Goal: Information Seeking & Learning: Learn about a topic

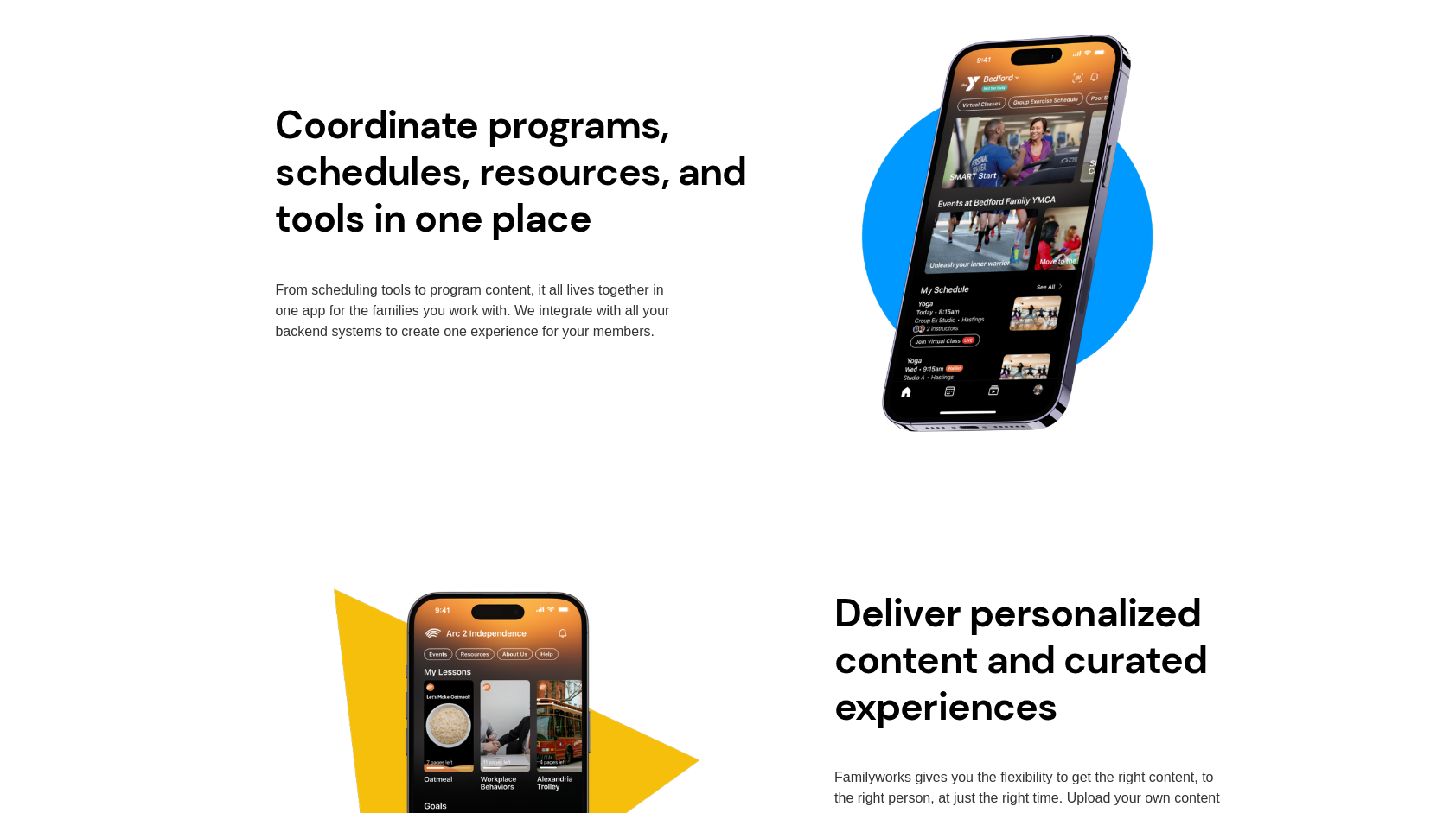
scroll to position [2290, 0]
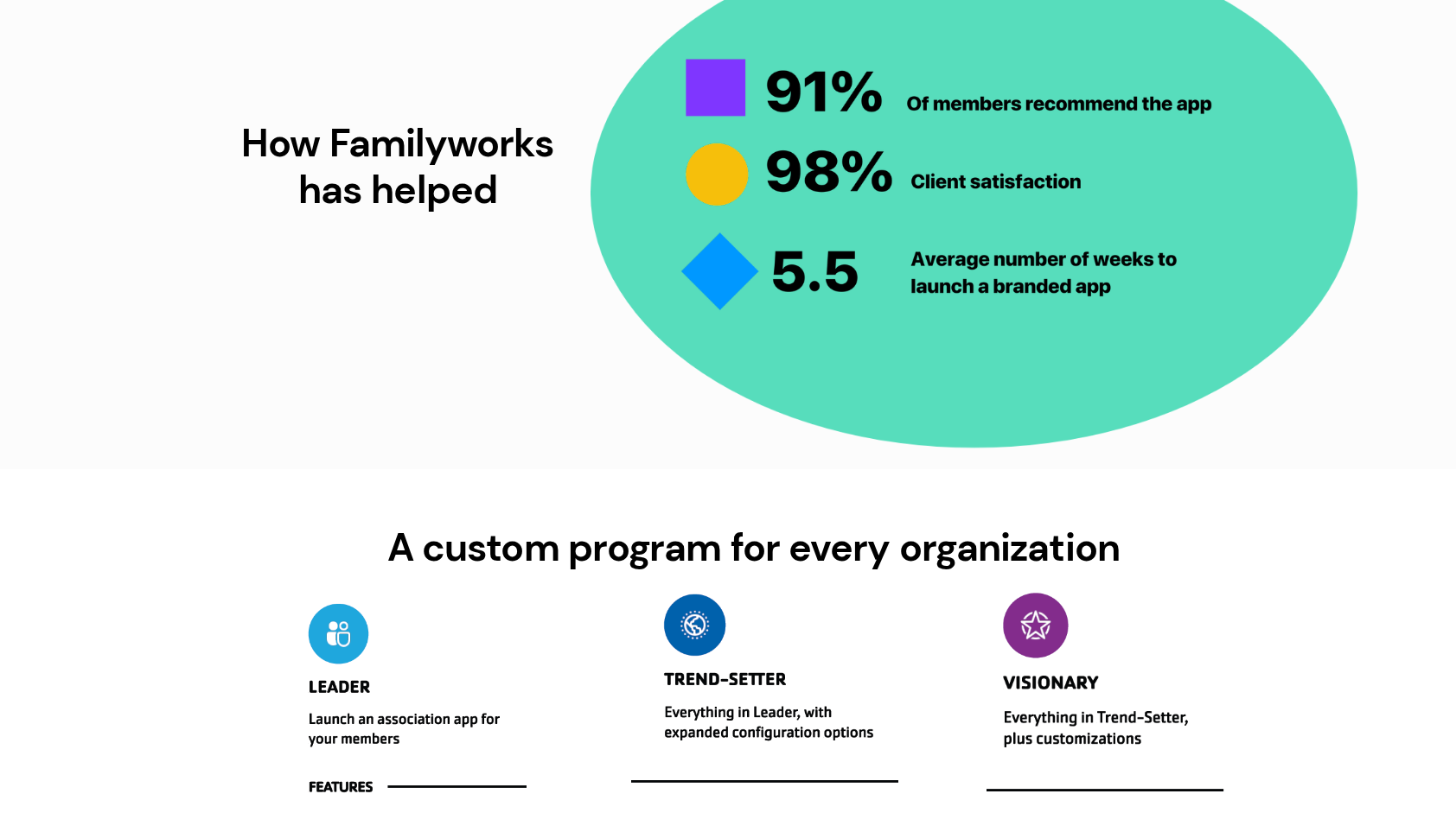
click at [1356, 262] on div "How Familyworks has helped" at bounding box center [728, 193] width 1456 height 456
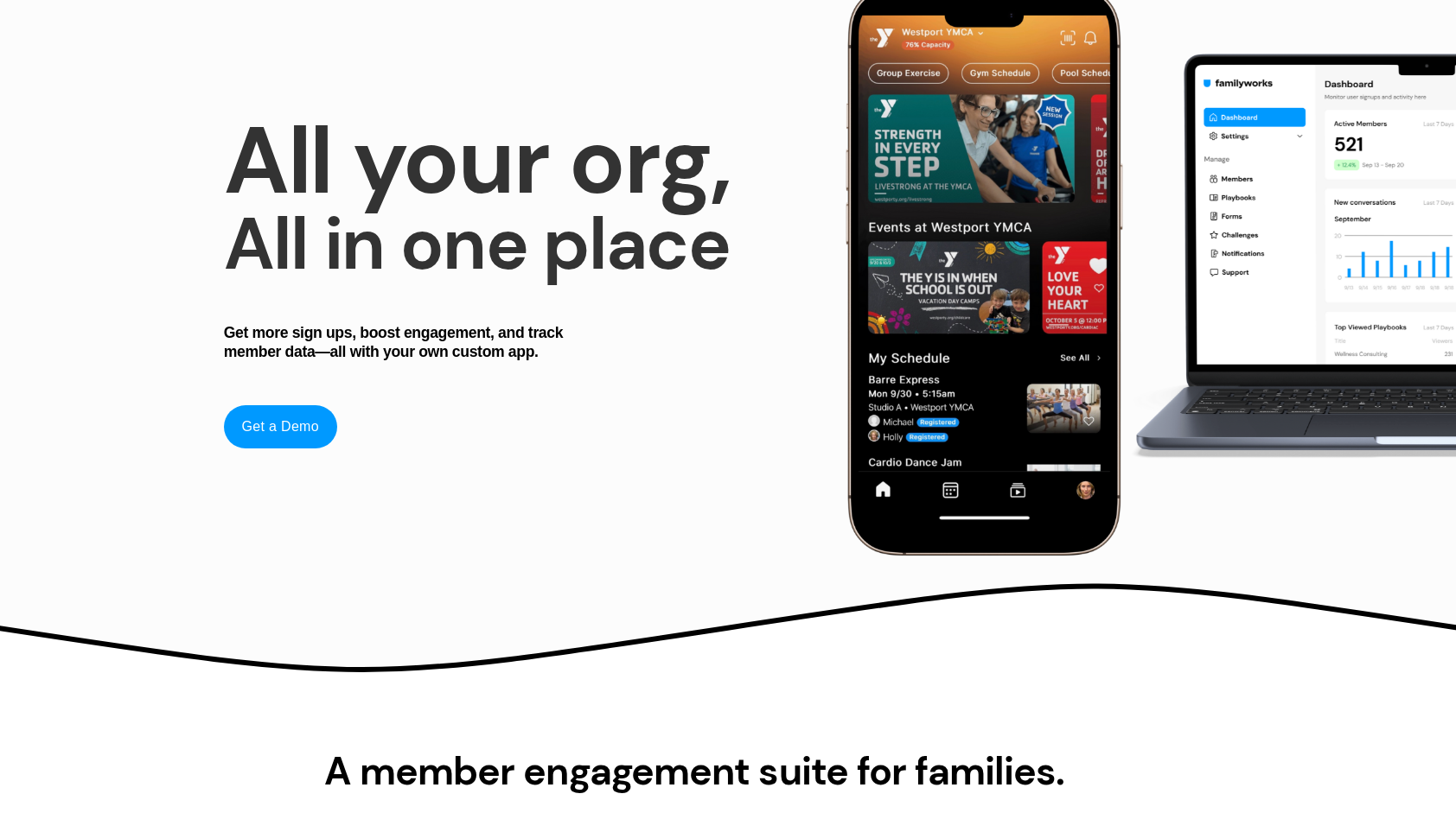
scroll to position [0, 0]
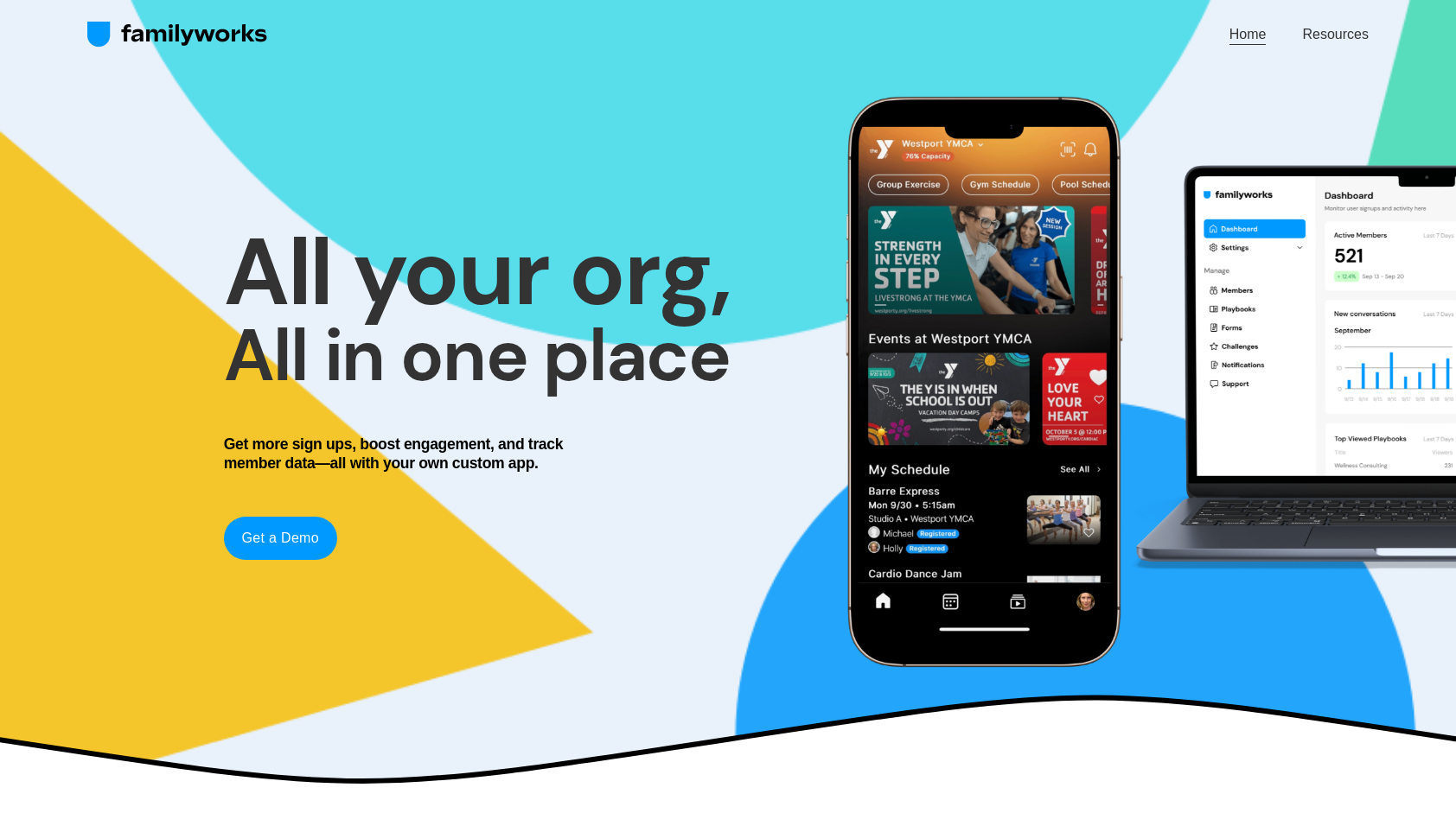
click at [1329, 29] on link "Resources" at bounding box center [1335, 34] width 65 height 23
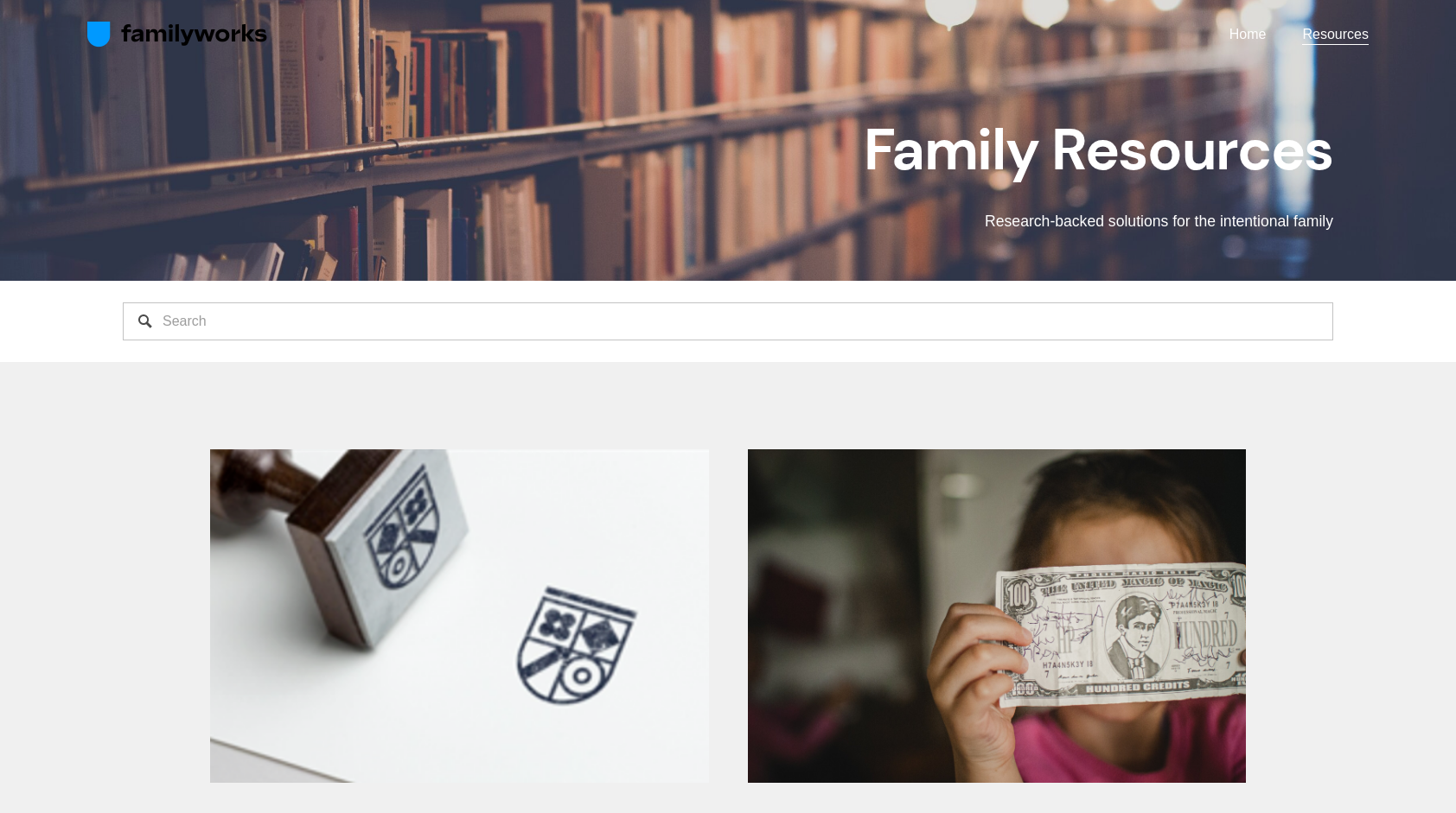
click at [1247, 35] on link "Home" at bounding box center [1248, 34] width 37 height 23
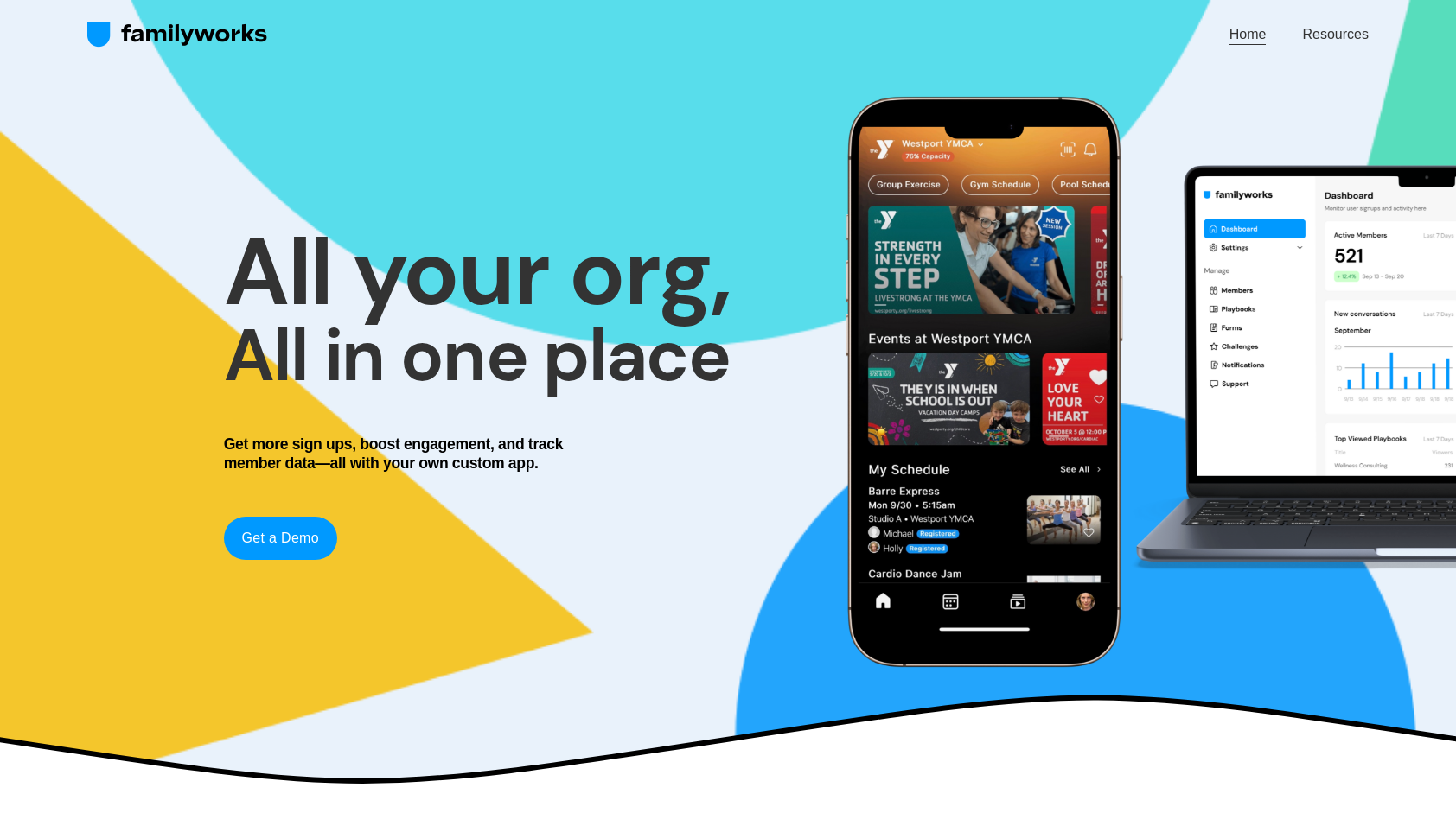
click at [284, 536] on link "Get a Demo" at bounding box center [281, 538] width 113 height 43
